Goal: Navigation & Orientation: Find specific page/section

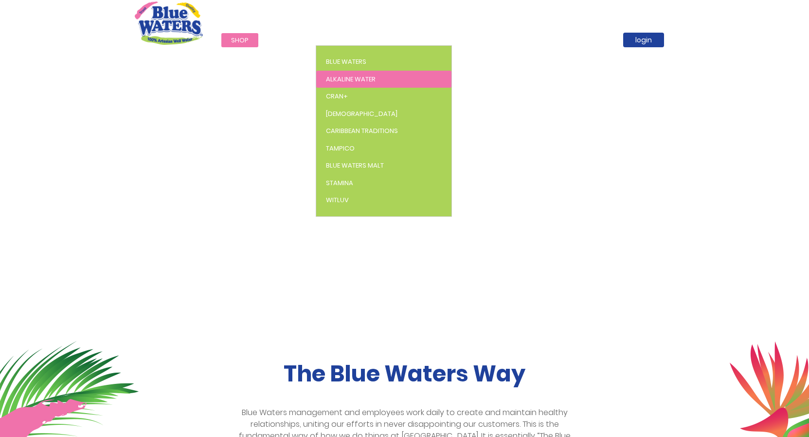
click at [337, 76] on span "Alkaline Water" at bounding box center [351, 78] width 50 height 9
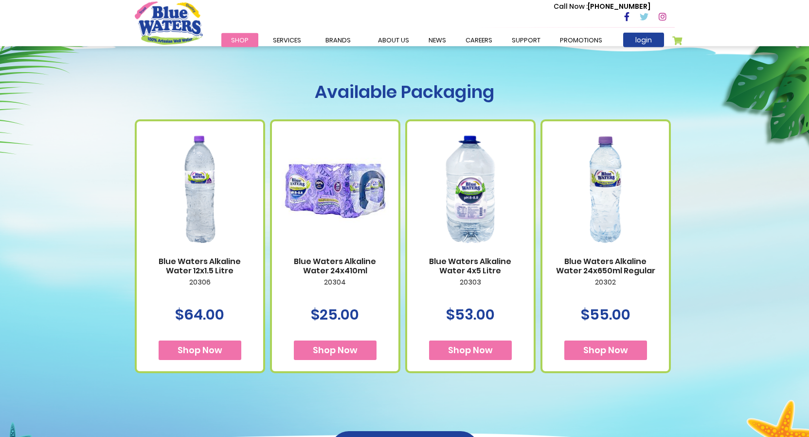
scroll to position [348, 0]
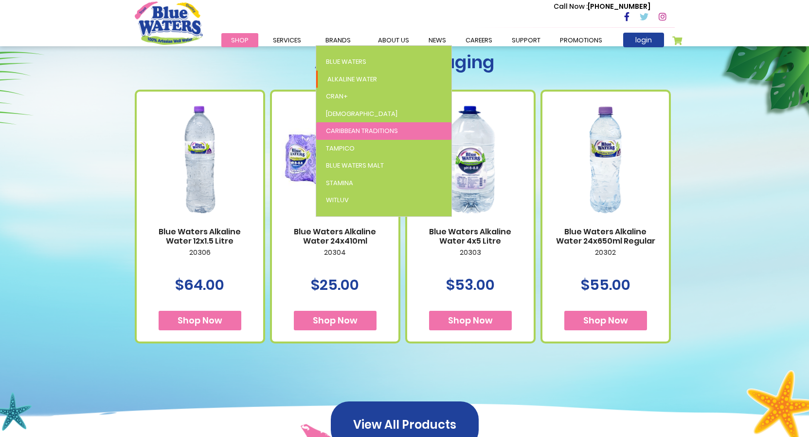
click at [346, 129] on span "Caribbean Traditions" at bounding box center [362, 130] width 72 height 9
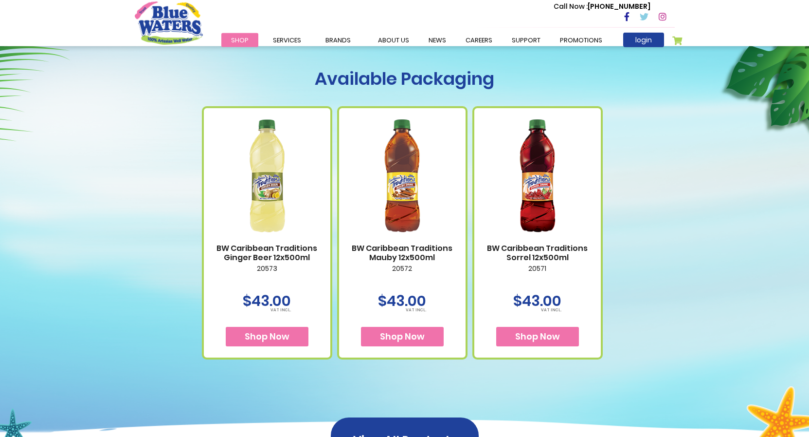
scroll to position [397, 0]
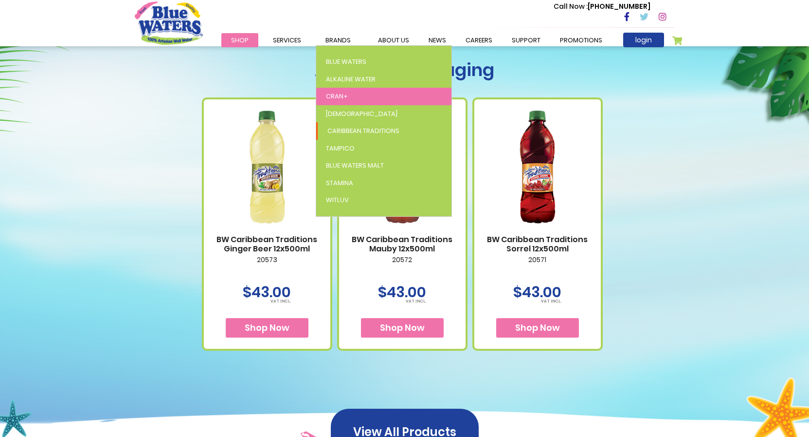
click at [337, 92] on span "Cran+" at bounding box center [337, 96] width 22 height 9
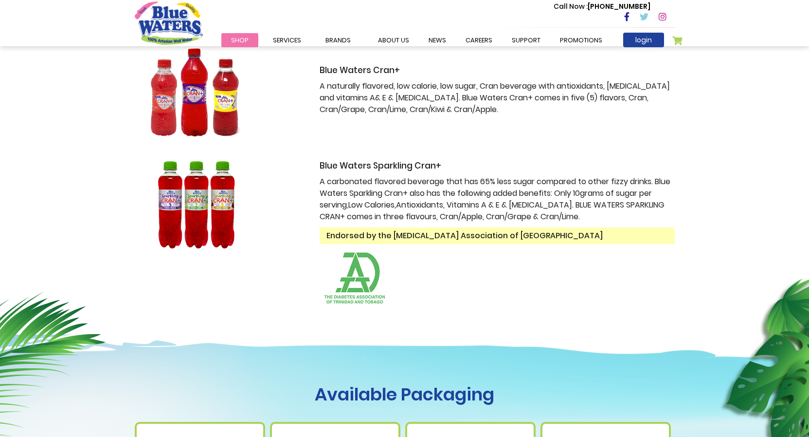
scroll to position [199, 0]
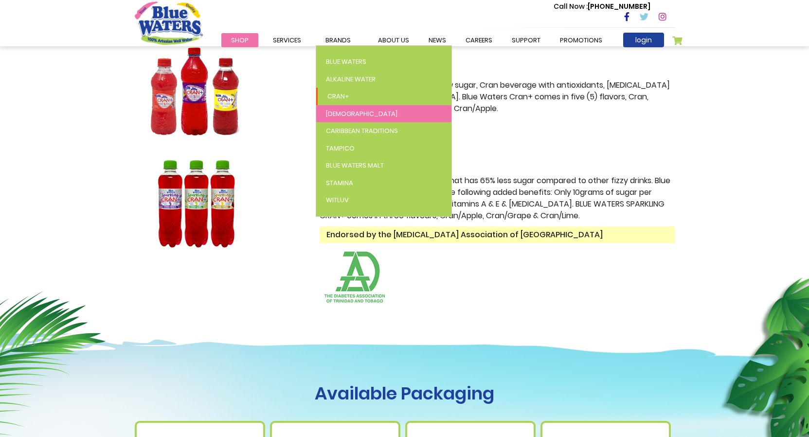
click at [345, 114] on link "[DEMOGRAPHIC_DATA]" at bounding box center [383, 114] width 135 height 18
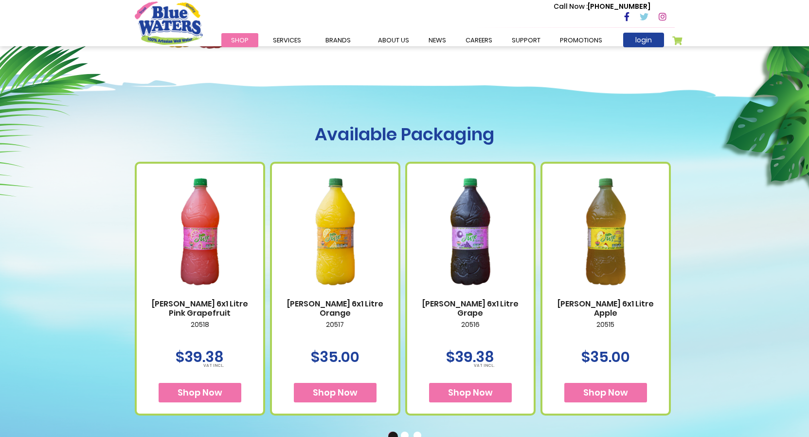
scroll to position [298, 0]
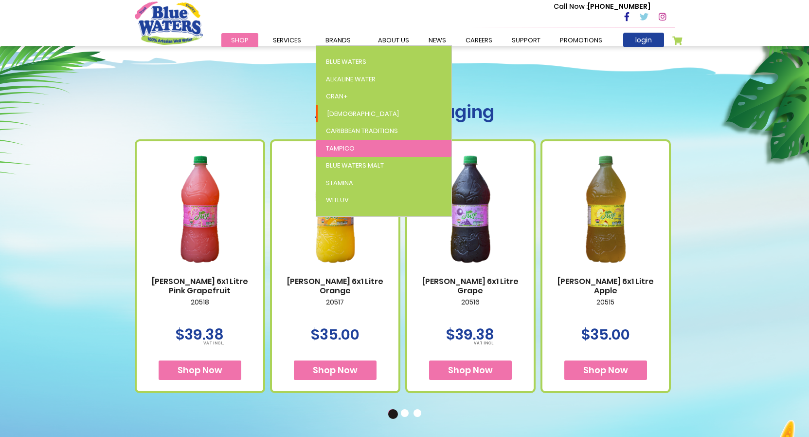
click at [339, 147] on span "Tampico" at bounding box center [340, 148] width 29 height 9
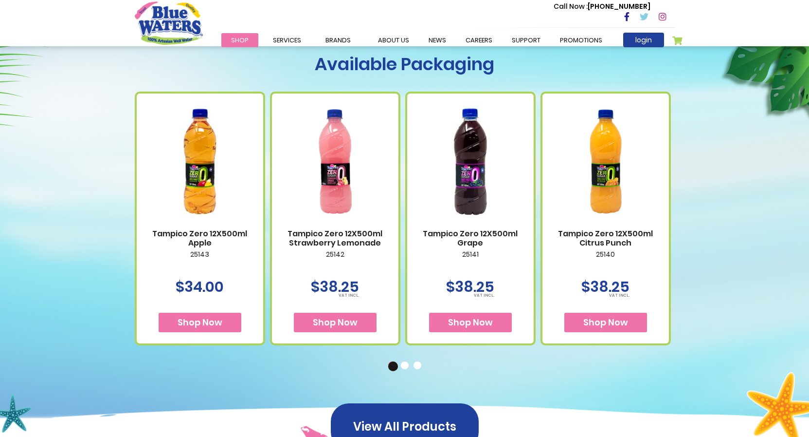
scroll to position [397, 0]
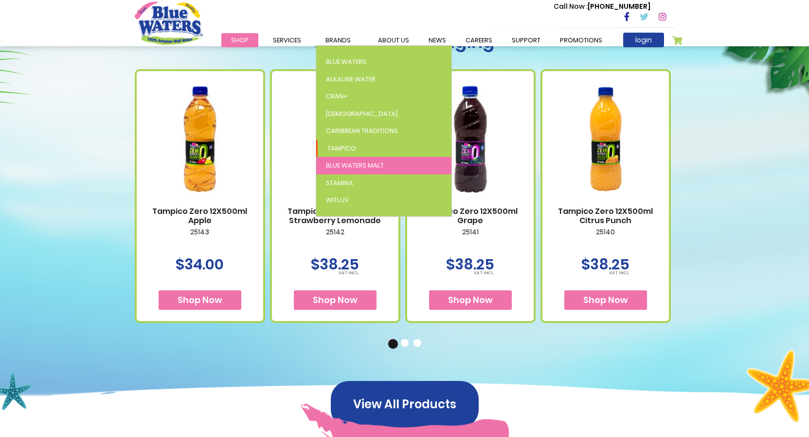
click at [358, 163] on span "Blue Waters Malt" at bounding box center [355, 165] width 58 height 9
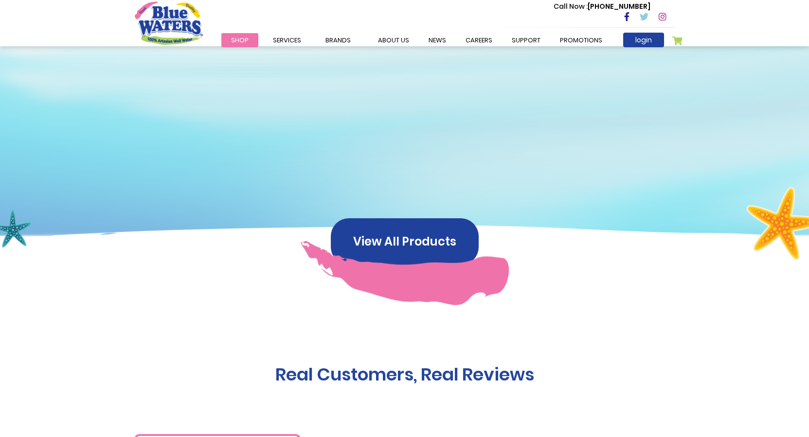
scroll to position [422, 0]
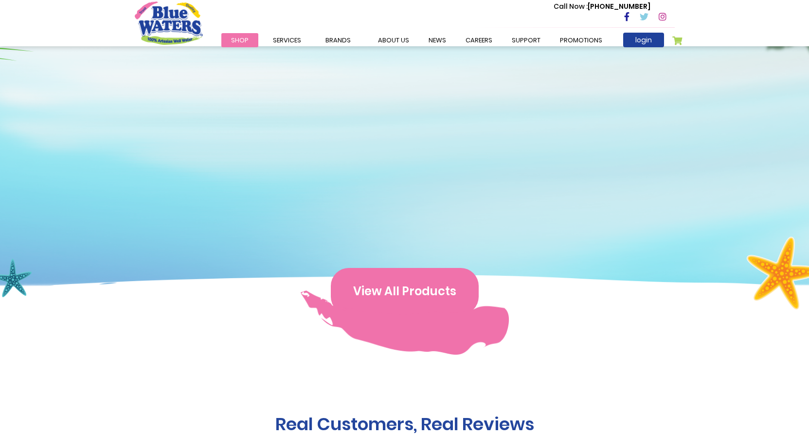
drag, startPoint x: 403, startPoint y: 289, endPoint x: 419, endPoint y: 281, distance: 17.2
click at [403, 288] on button "View All Products" at bounding box center [405, 291] width 148 height 47
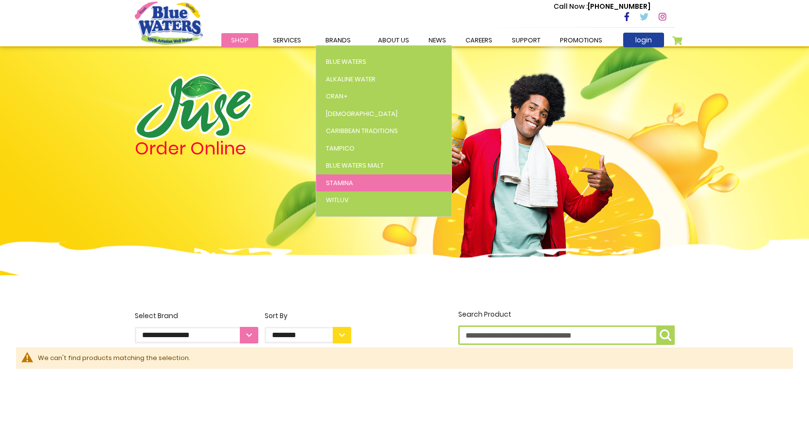
click at [346, 186] on span "Stamina" at bounding box center [339, 182] width 27 height 9
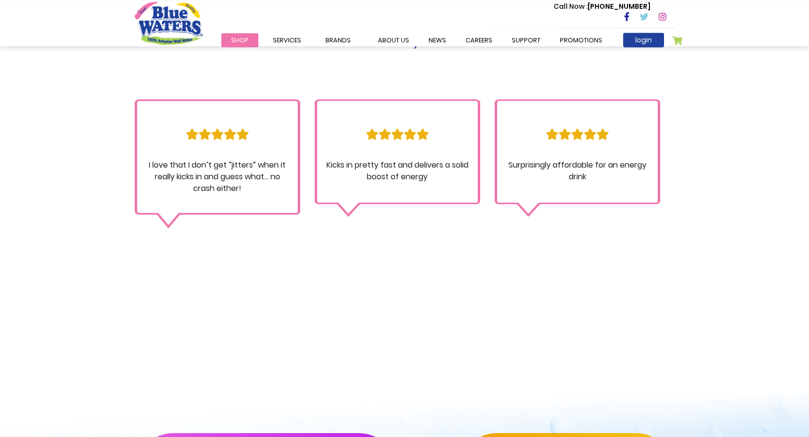
scroll to position [894, 0]
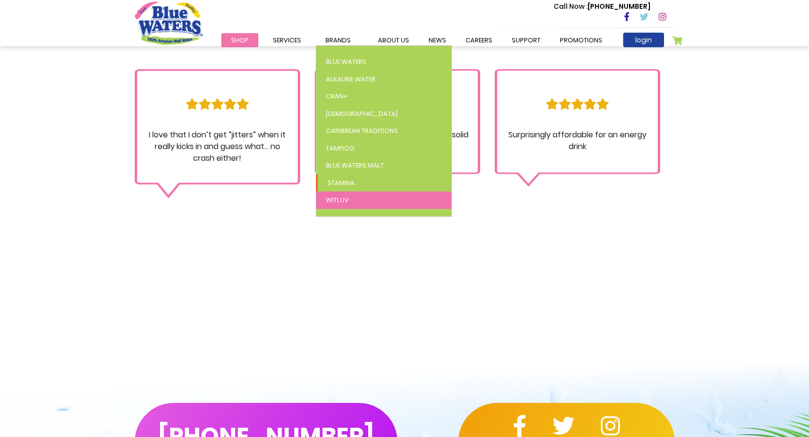
click at [346, 200] on span "WitLuv" at bounding box center [337, 199] width 23 height 9
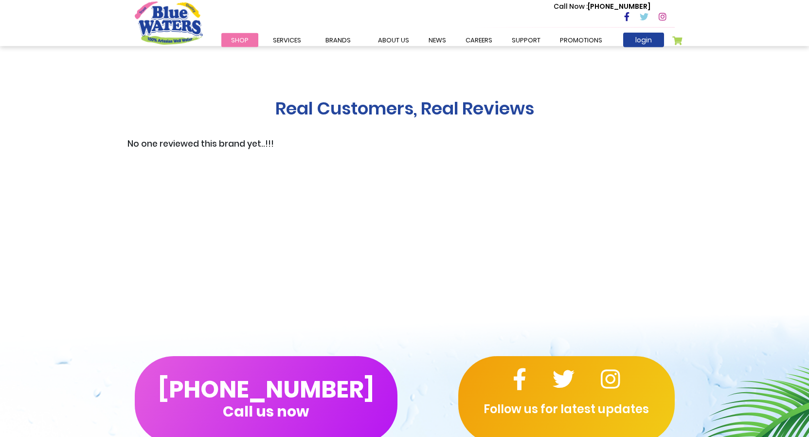
scroll to position [993, 0]
